Goal: Task Accomplishment & Management: Use online tool/utility

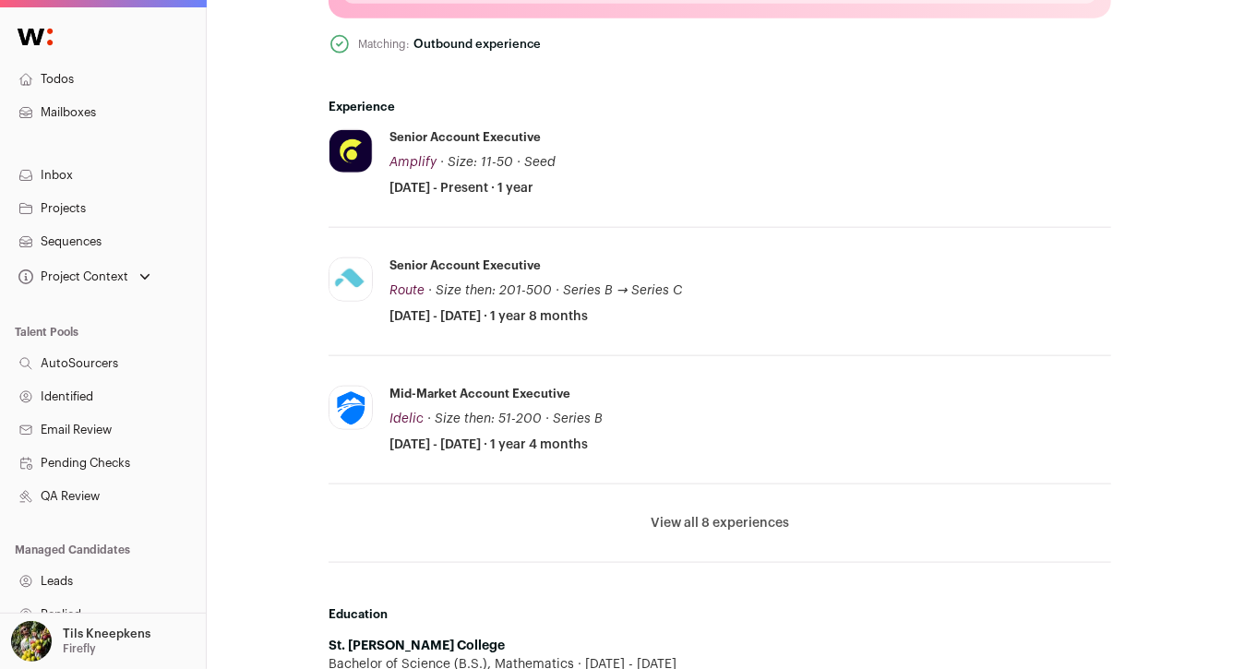
scroll to position [869, 0]
click at [730, 517] on button "View all 8 experiences" at bounding box center [720, 522] width 138 height 18
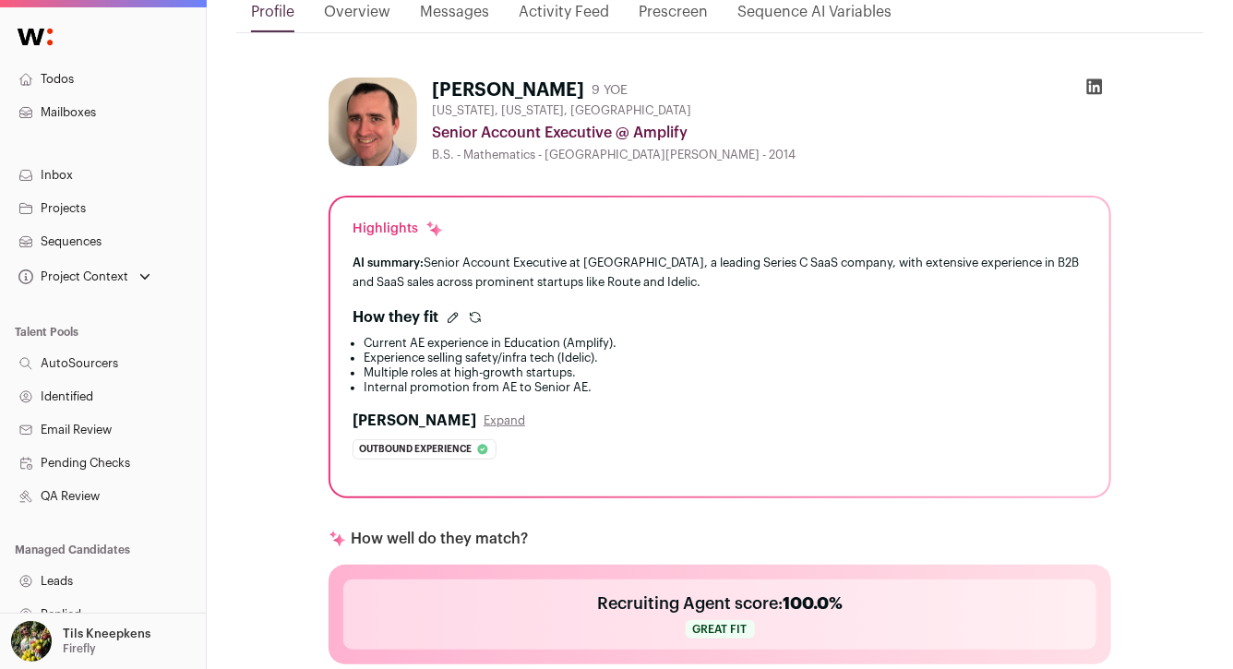
scroll to position [0, 0]
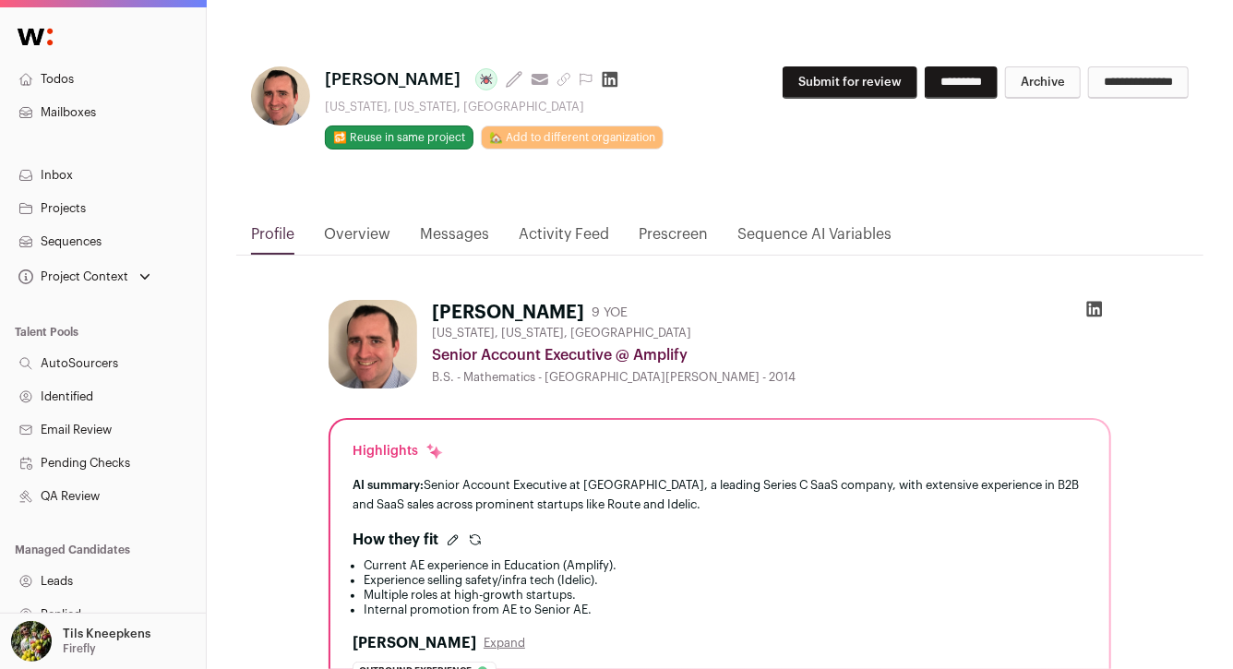
click at [857, 86] on button "Submit for review" at bounding box center [850, 82] width 135 height 32
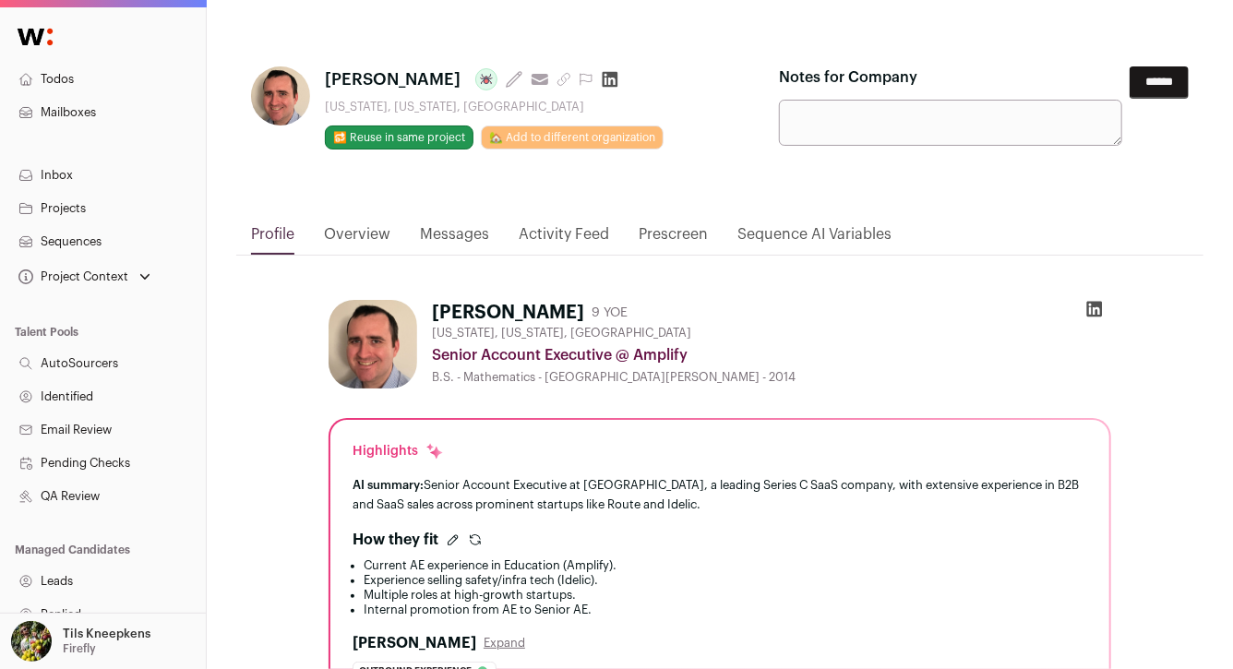
click at [1147, 82] on input "******" at bounding box center [1159, 82] width 59 height 32
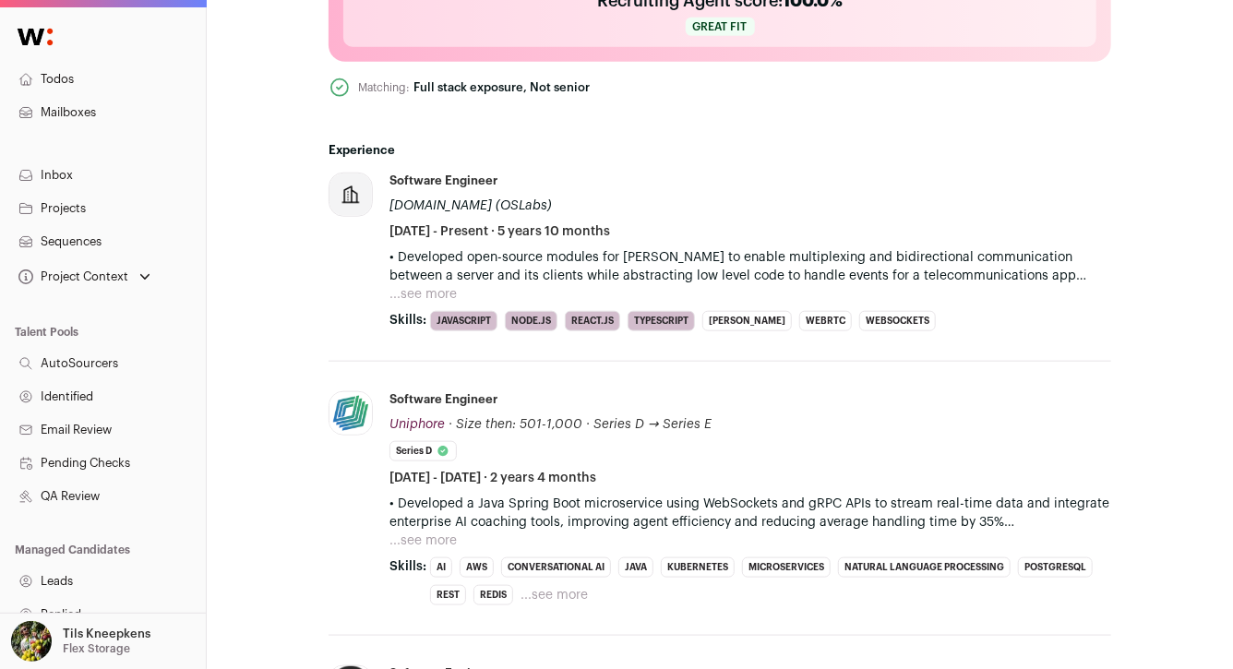
scroll to position [789, 0]
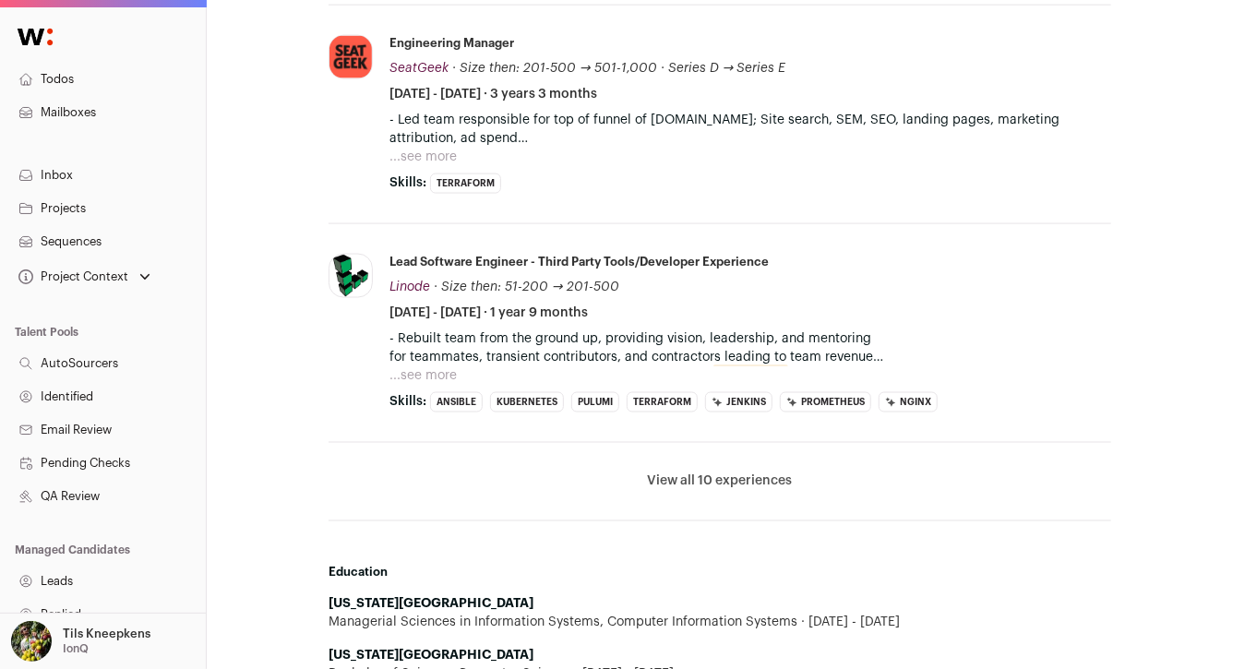
scroll to position [1255, 0]
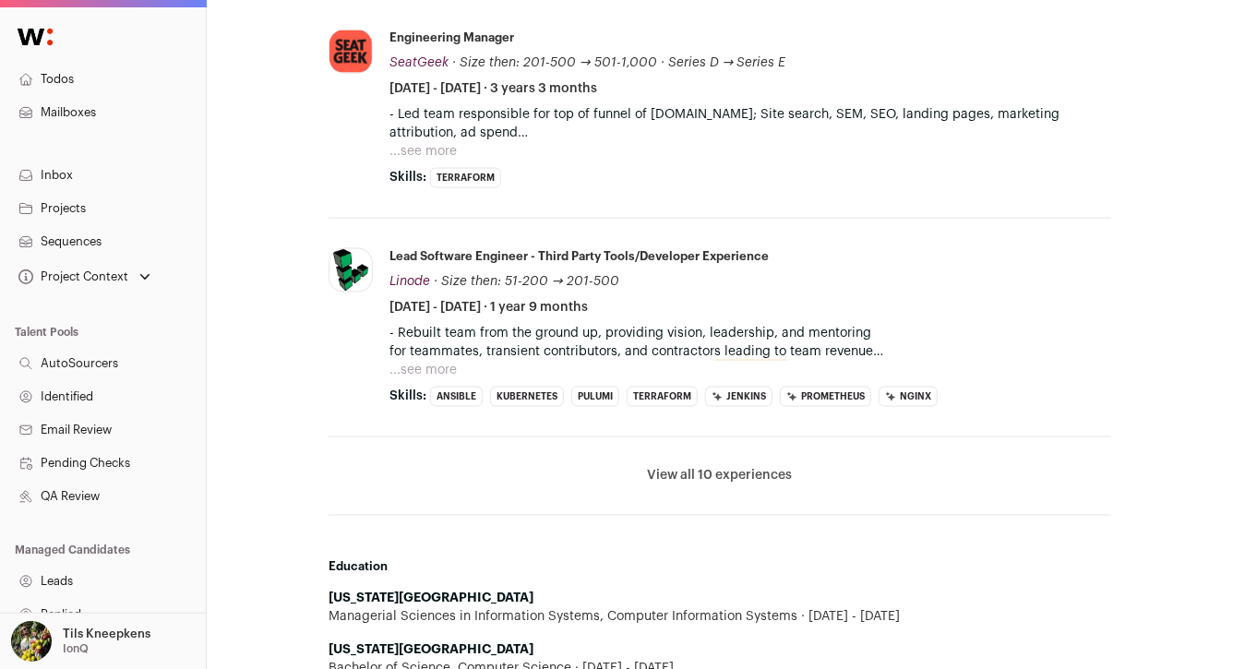
click at [419, 368] on button "...see more" at bounding box center [423, 370] width 67 height 18
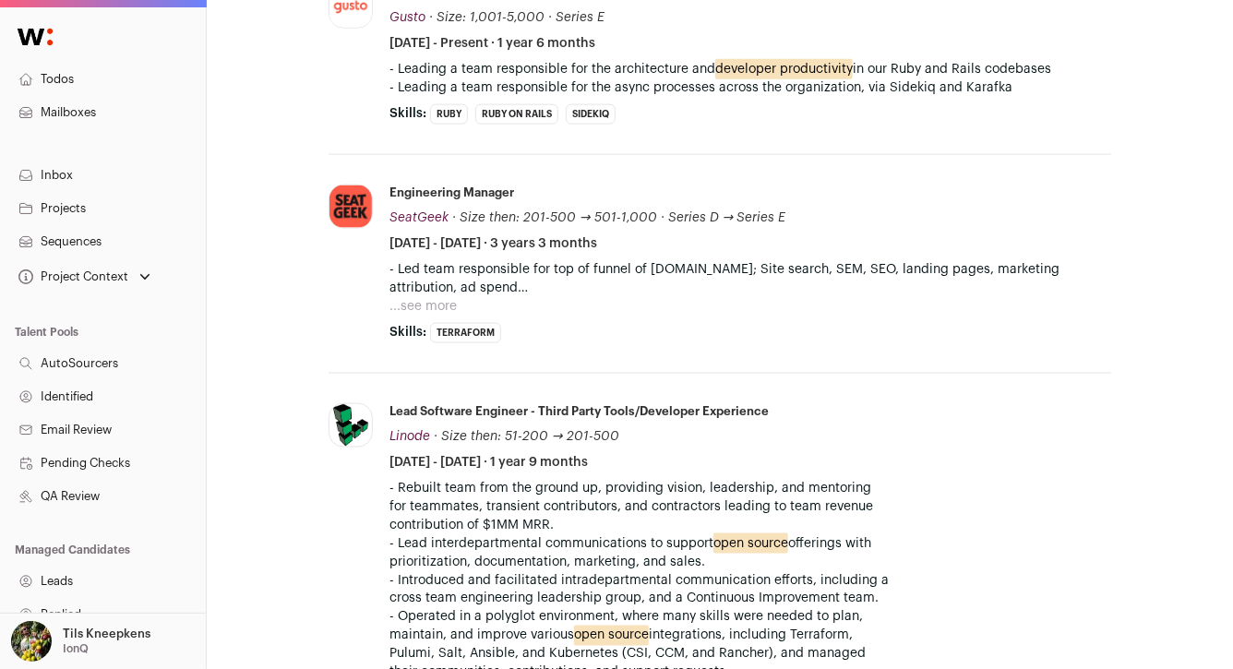
scroll to position [1095, 0]
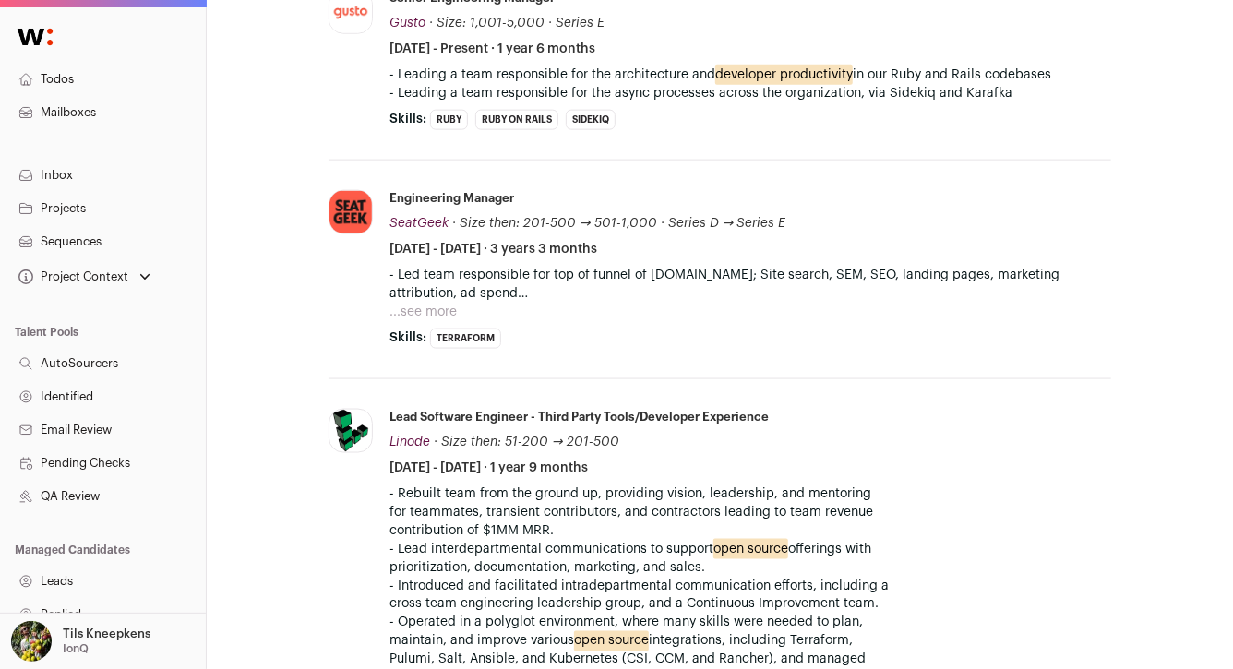
click at [440, 307] on button "...see more" at bounding box center [423, 312] width 67 height 18
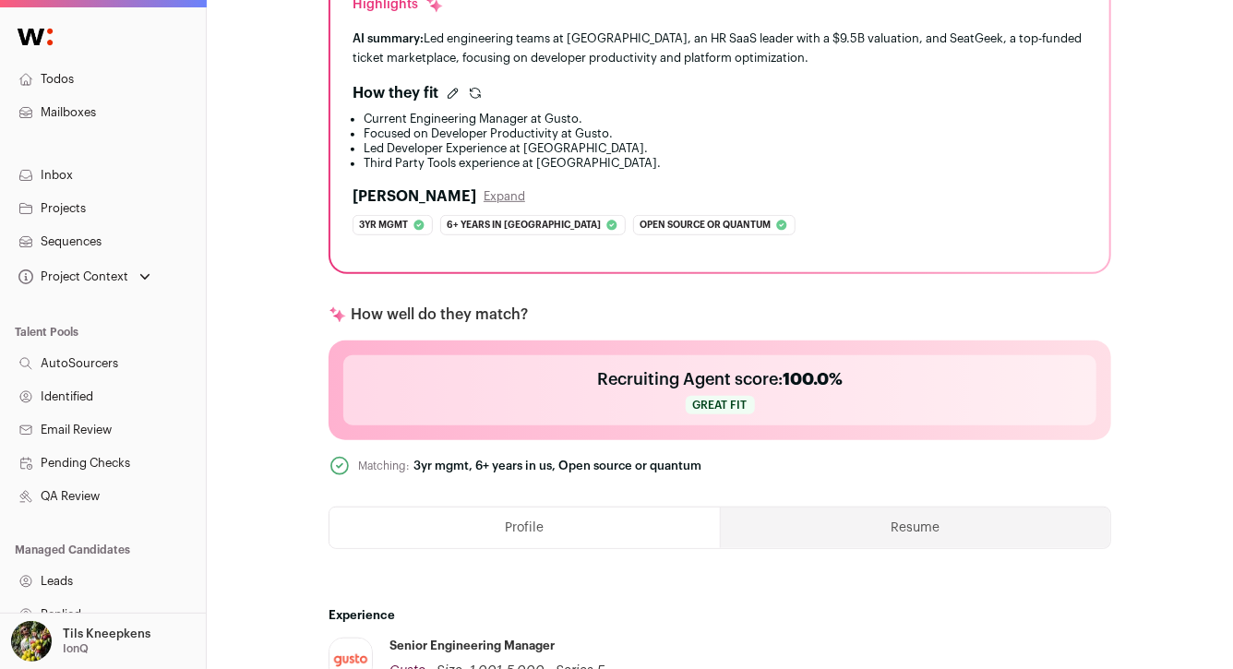
scroll to position [0, 0]
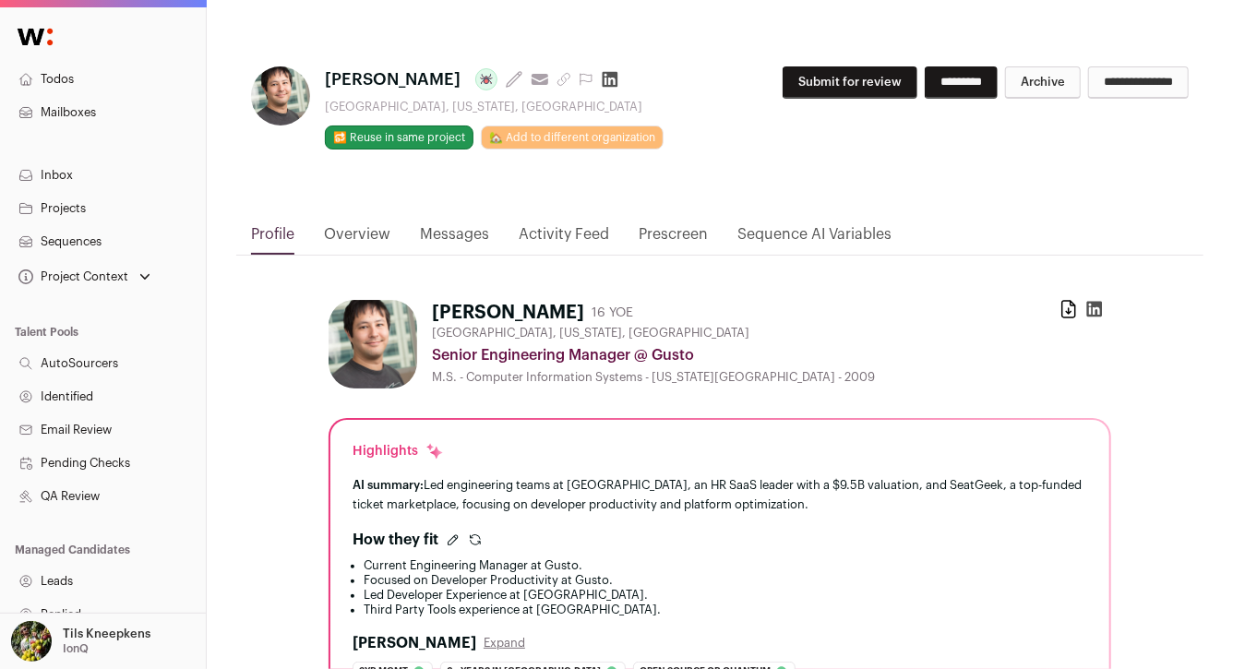
click at [845, 74] on button "Submit for review" at bounding box center [850, 82] width 135 height 32
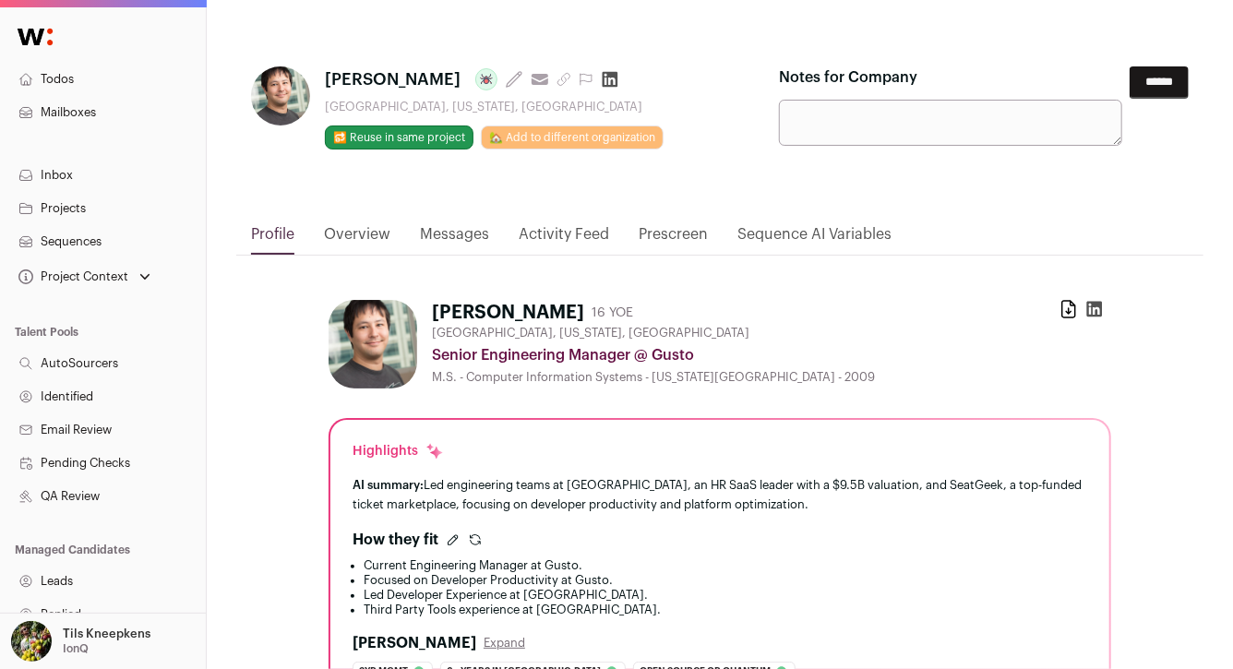
click at [1166, 75] on input "******" at bounding box center [1159, 82] width 59 height 32
